Goal: Navigation & Orientation: Find specific page/section

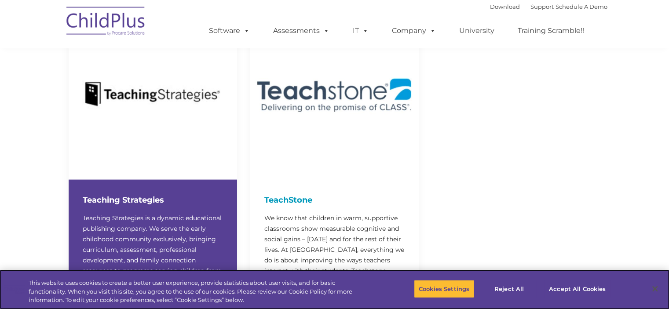
scroll to position [1779, 0]
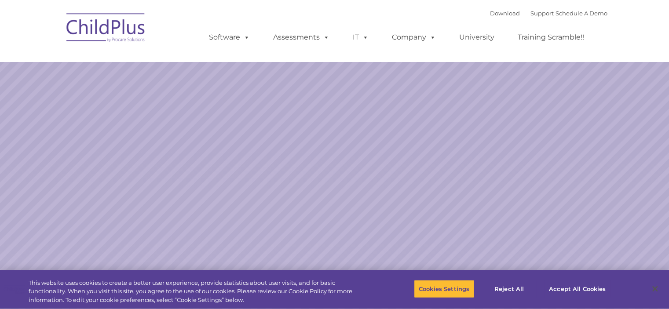
select select "MEDIUM"
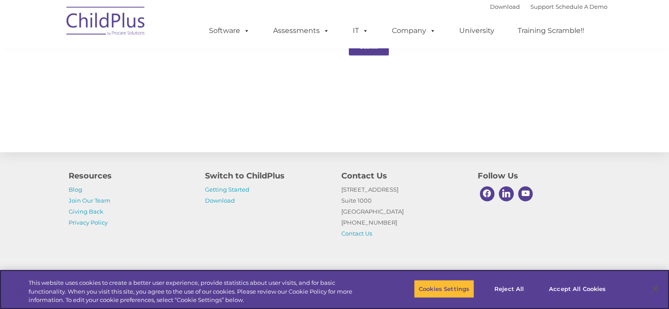
scroll to position [986, 0]
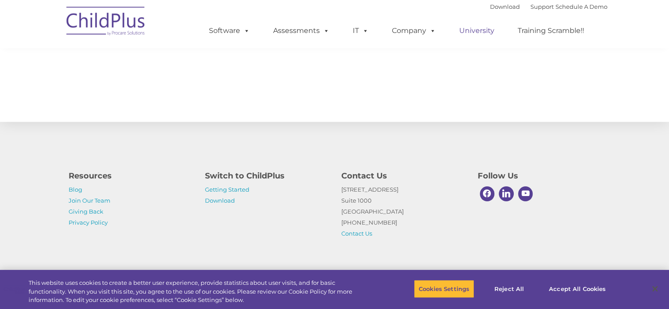
click at [470, 33] on link "University" at bounding box center [477, 31] width 53 height 18
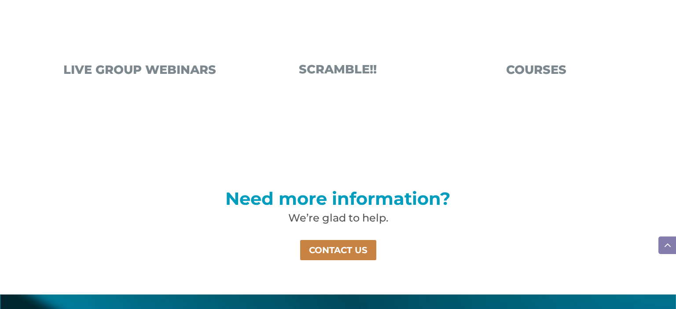
scroll to position [516, 0]
